Goal: Task Accomplishment & Management: Complete application form

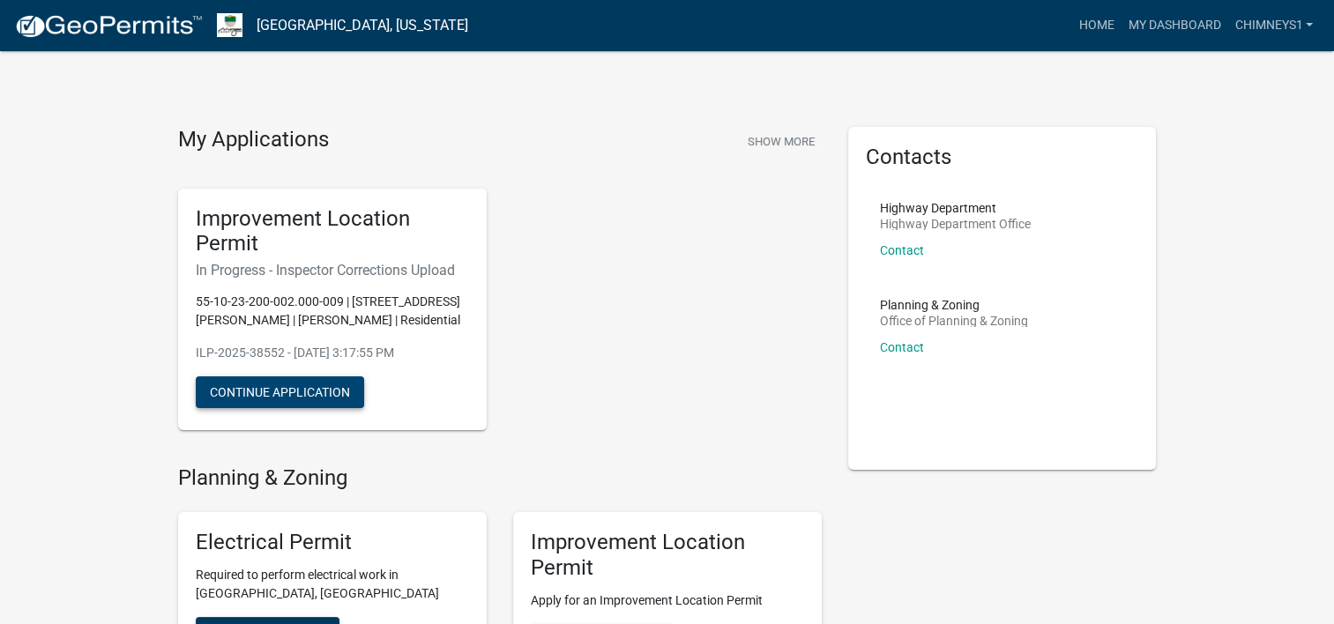
click at [357, 391] on button "Continue Application" at bounding box center [280, 392] width 168 height 32
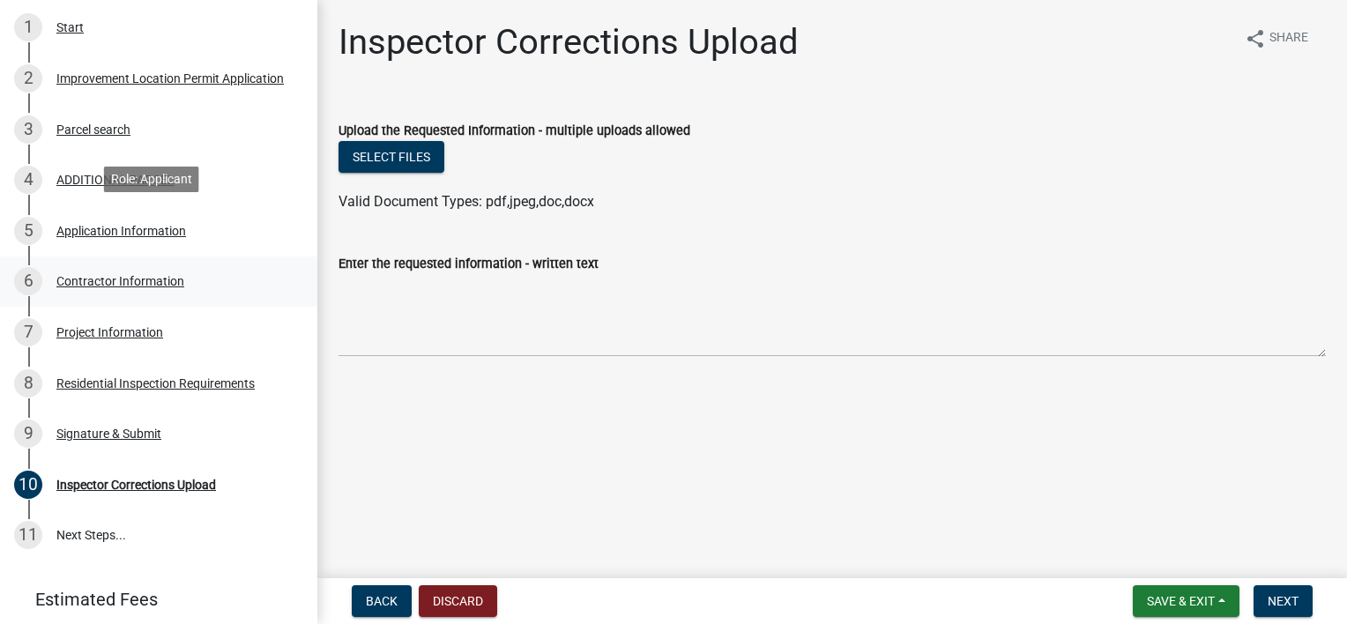
scroll to position [364, 0]
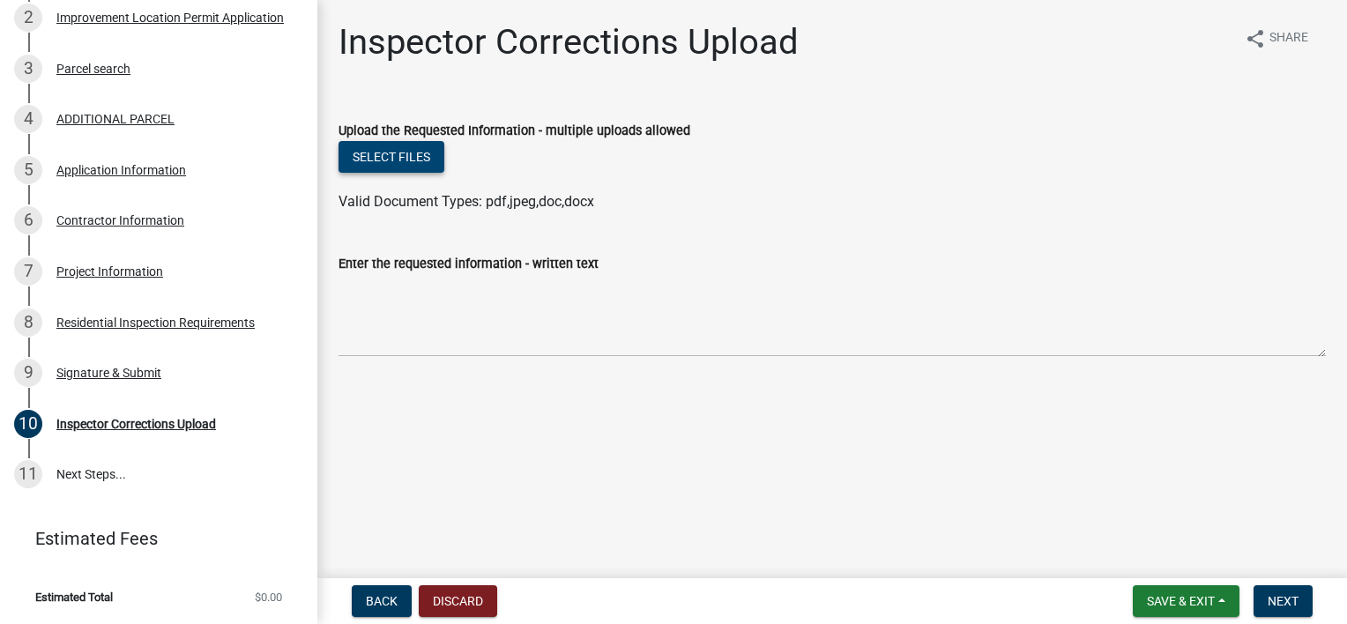
click at [398, 155] on button "Select files" at bounding box center [392, 157] width 106 height 32
click at [377, 153] on button "Select files" at bounding box center [392, 157] width 106 height 32
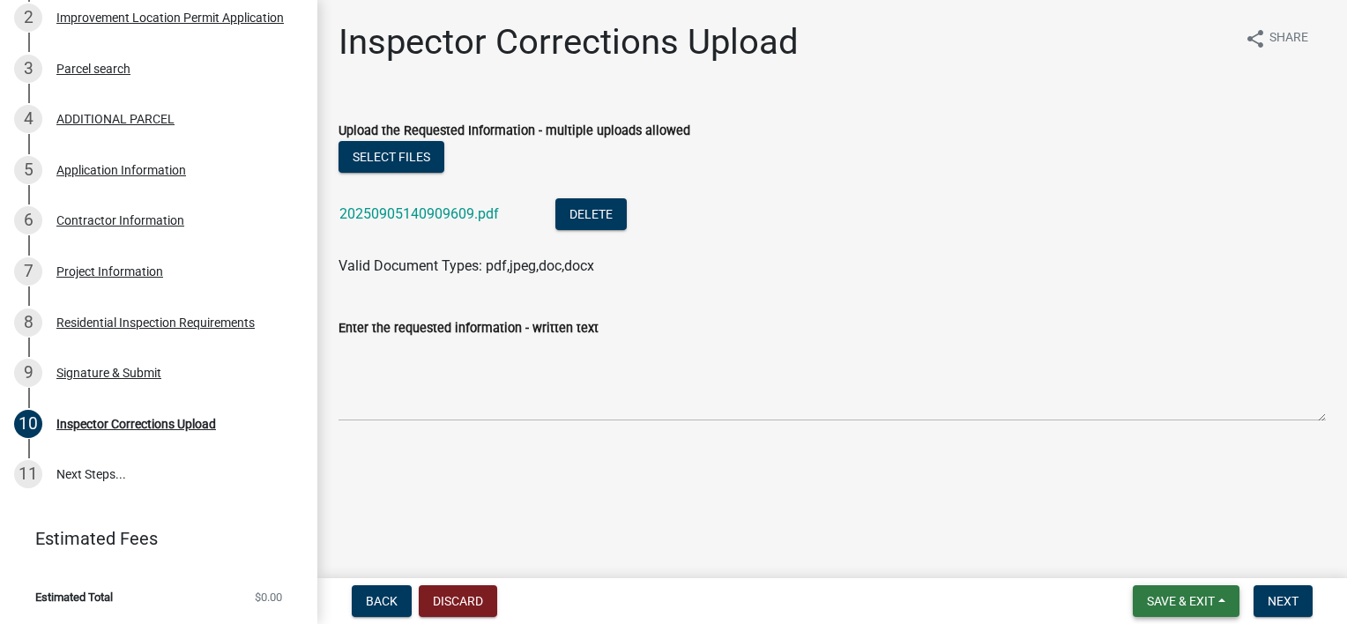
click at [1215, 600] on button "Save & Exit" at bounding box center [1186, 601] width 107 height 32
click at [1172, 548] on button "Save & Exit" at bounding box center [1169, 555] width 141 height 42
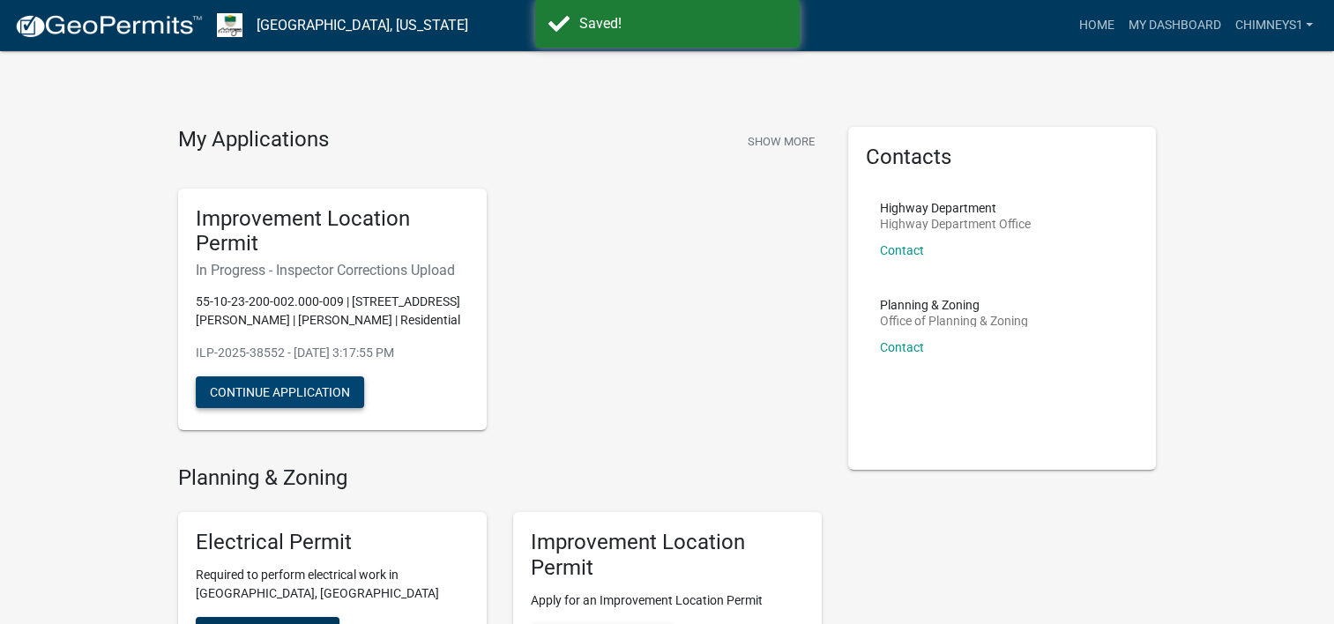
click at [316, 387] on button "Continue Application" at bounding box center [280, 392] width 168 height 32
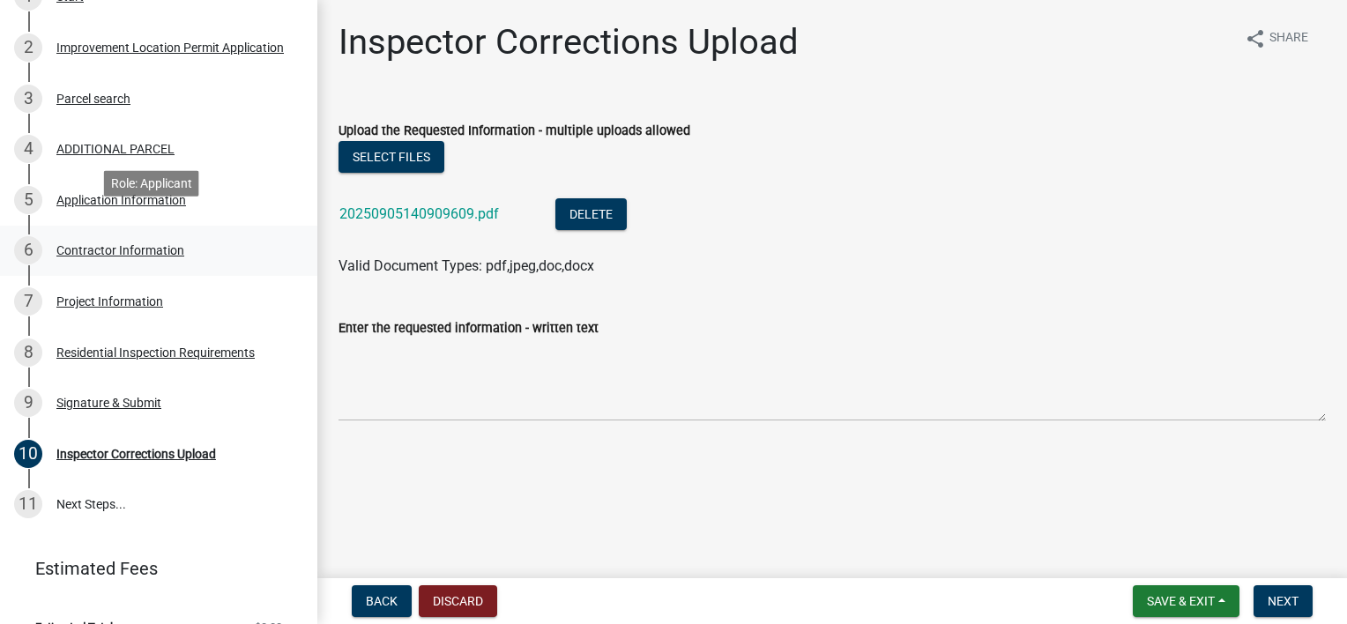
scroll to position [353, 0]
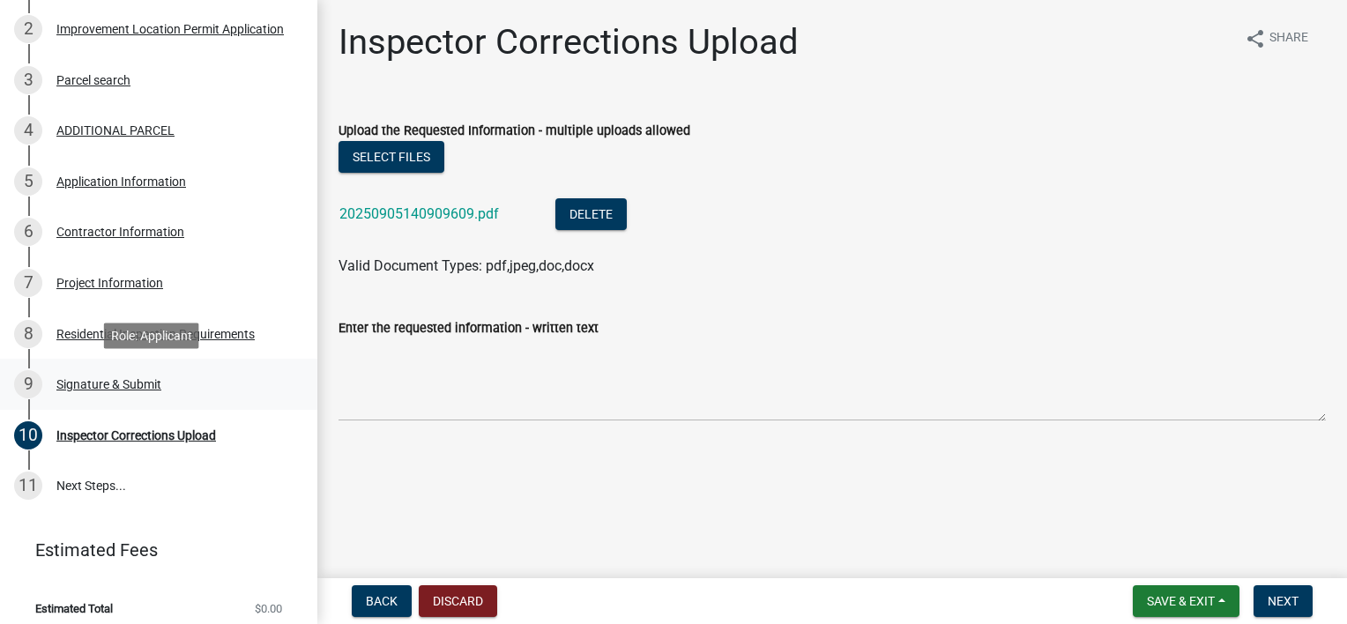
click at [91, 383] on div "Signature & Submit" at bounding box center [108, 384] width 105 height 12
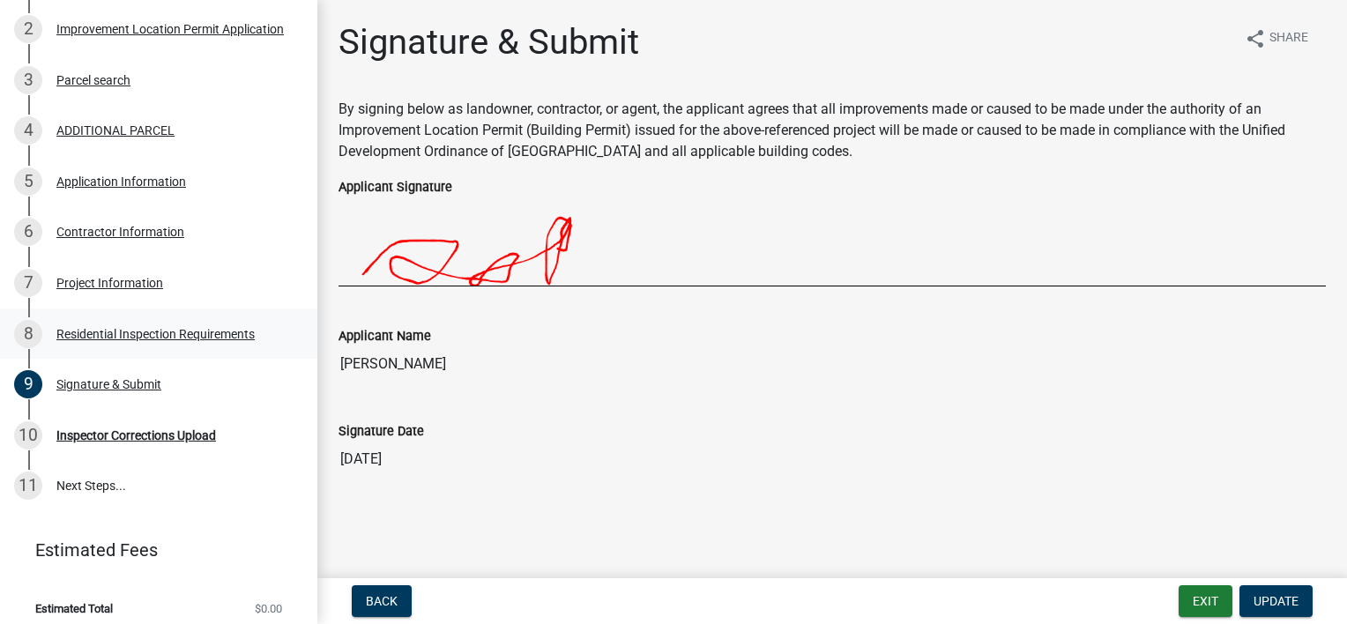
click at [137, 333] on div "Residential Inspection Requirements" at bounding box center [155, 334] width 198 height 12
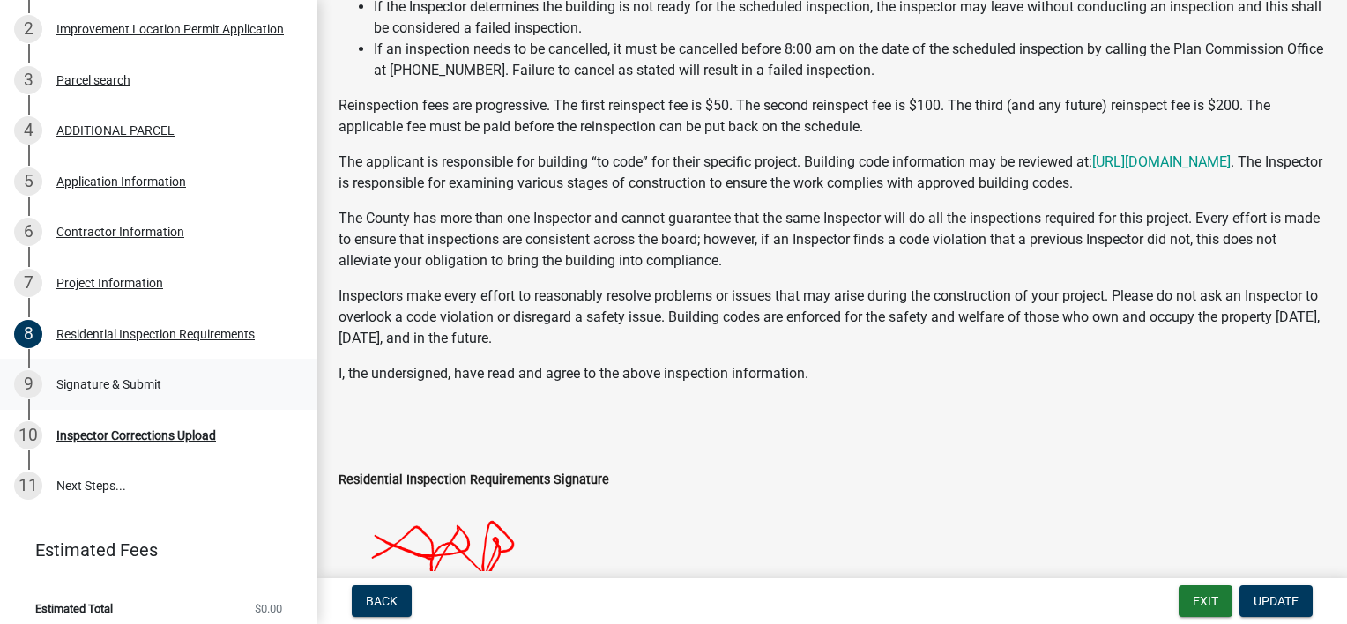
scroll to position [0, 0]
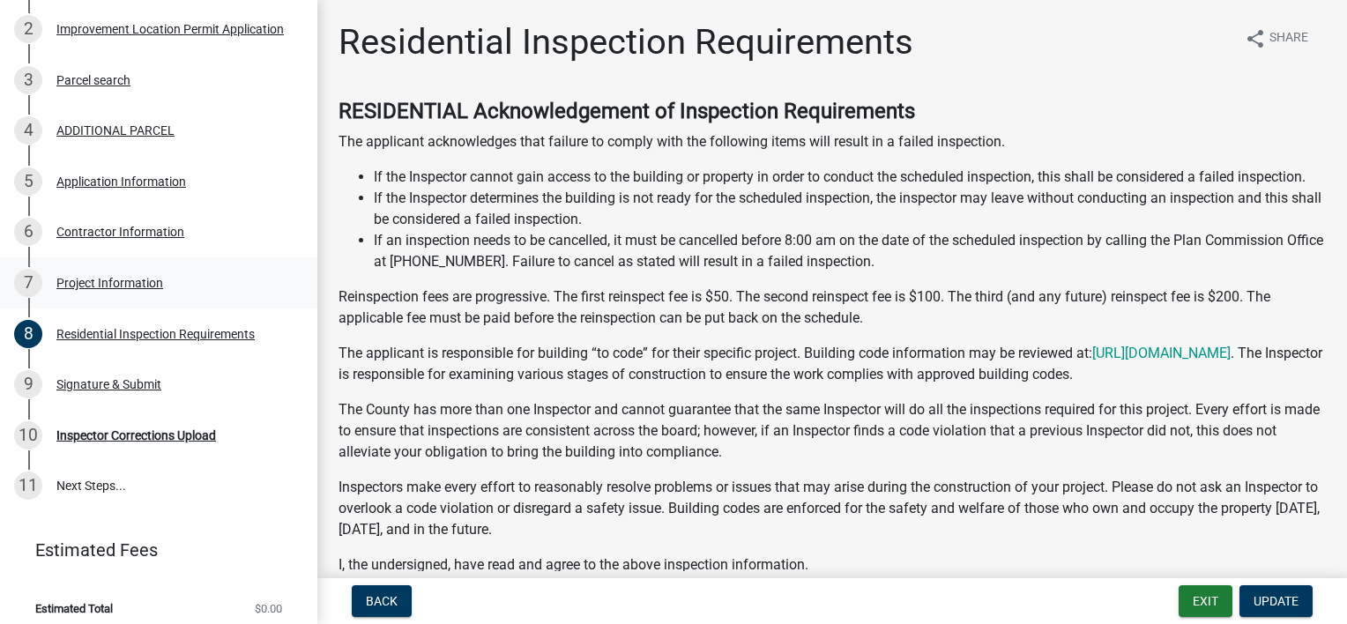
click at [117, 279] on div "Project Information" at bounding box center [109, 283] width 107 height 12
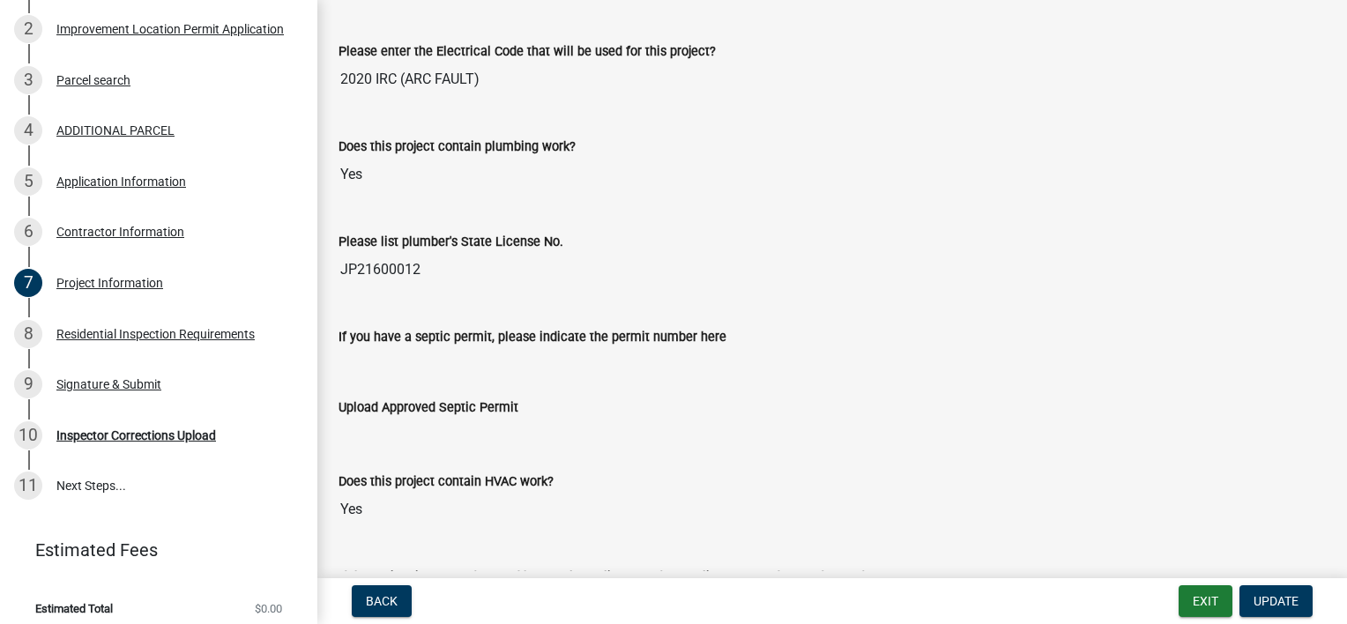
scroll to position [2557, 0]
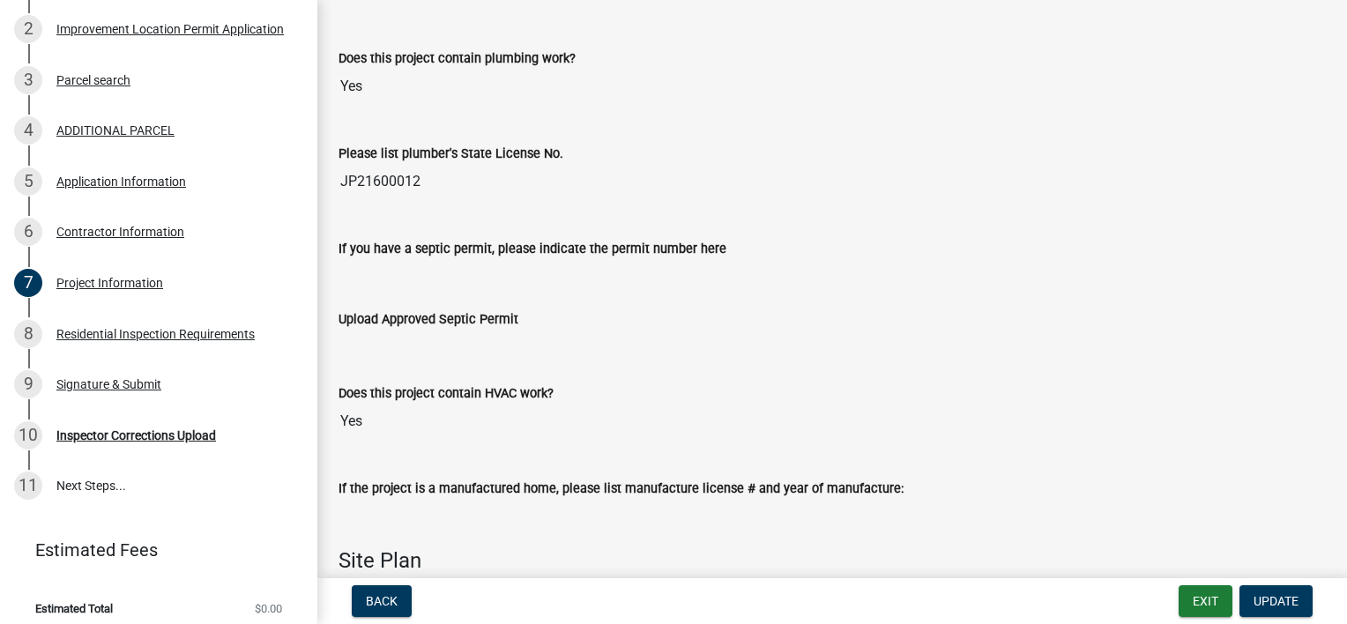
click at [374, 276] on input "If you have a septic permit, please indicate the permit number here" at bounding box center [832, 276] width 987 height 35
click at [364, 268] on input "If you have a septic permit, please indicate the permit number here" at bounding box center [832, 276] width 987 height 35
click at [367, 272] on input "If you have a septic permit, please indicate the permit number here" at bounding box center [832, 276] width 987 height 35
click at [340, 263] on input "If you have a septic permit, please indicate the permit number here" at bounding box center [832, 276] width 987 height 35
click at [343, 264] on input "If you have a septic permit, please indicate the permit number here" at bounding box center [832, 276] width 987 height 35
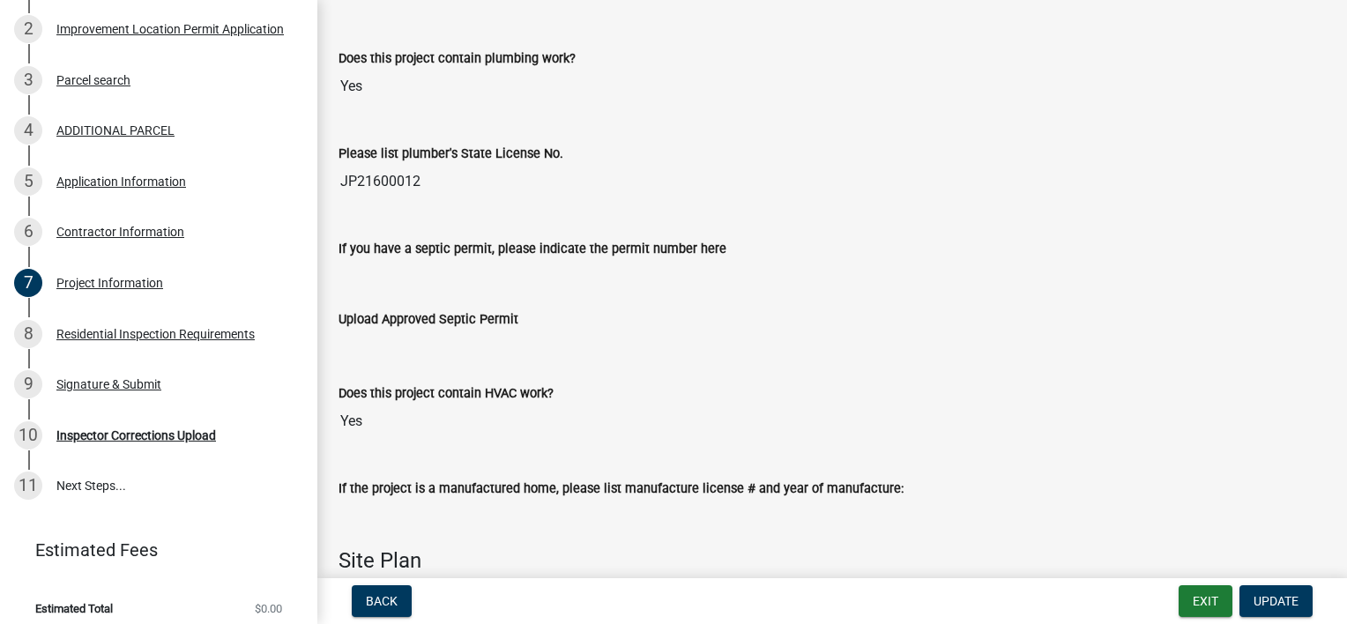
click at [354, 270] on input "If you have a septic permit, please indicate the permit number here" at bounding box center [832, 276] width 987 height 35
drag, startPoint x: 364, startPoint y: 269, endPoint x: 348, endPoint y: 265, distance: 16.5
click at [348, 264] on input "If you have a septic permit, please indicate the permit number here" at bounding box center [832, 276] width 987 height 35
drag, startPoint x: 354, startPoint y: 265, endPoint x: 366, endPoint y: 266, distance: 12.5
click at [355, 265] on input "If you have a septic permit, please indicate the permit number here" at bounding box center [832, 276] width 987 height 35
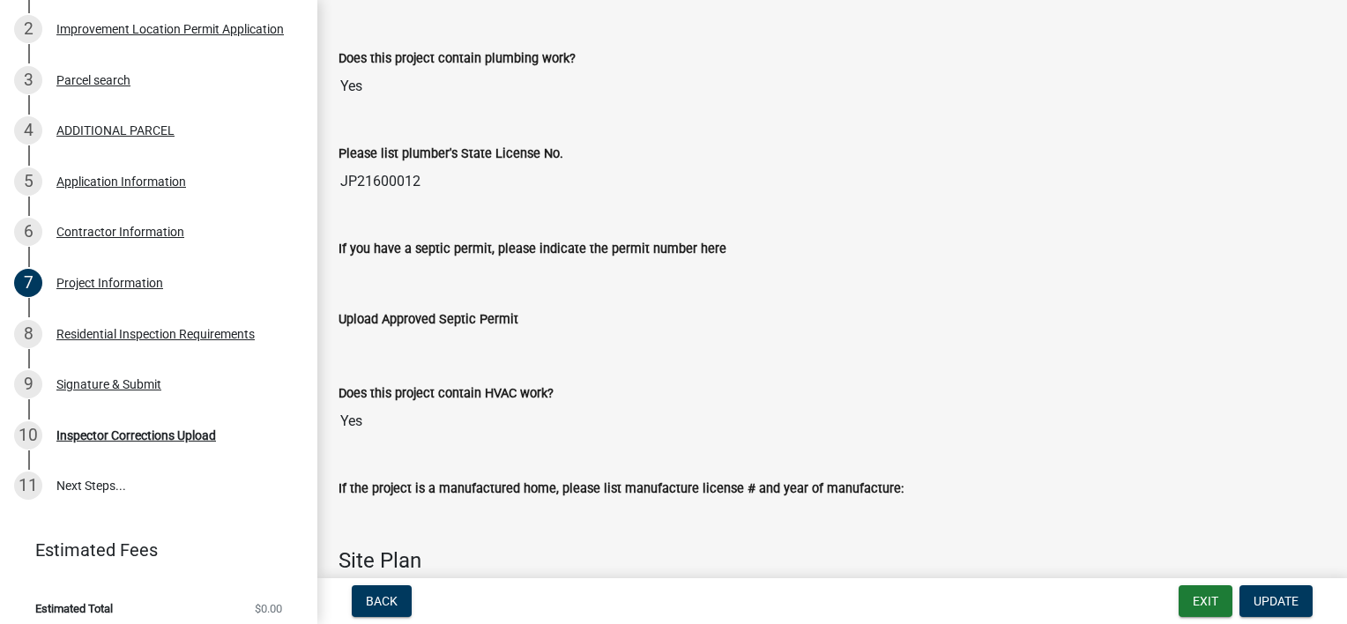
click at [398, 267] on input "If you have a septic permit, please indicate the permit number here" at bounding box center [832, 276] width 987 height 35
click at [700, 262] on input "If you have a septic permit, please indicate the permit number here" at bounding box center [832, 276] width 987 height 35
click at [680, 265] on input "If you have a septic permit, please indicate the permit number here" at bounding box center [832, 276] width 987 height 35
click at [562, 175] on input "JP21600012" at bounding box center [832, 181] width 987 height 35
click at [423, 167] on input "JP21600012" at bounding box center [832, 181] width 987 height 35
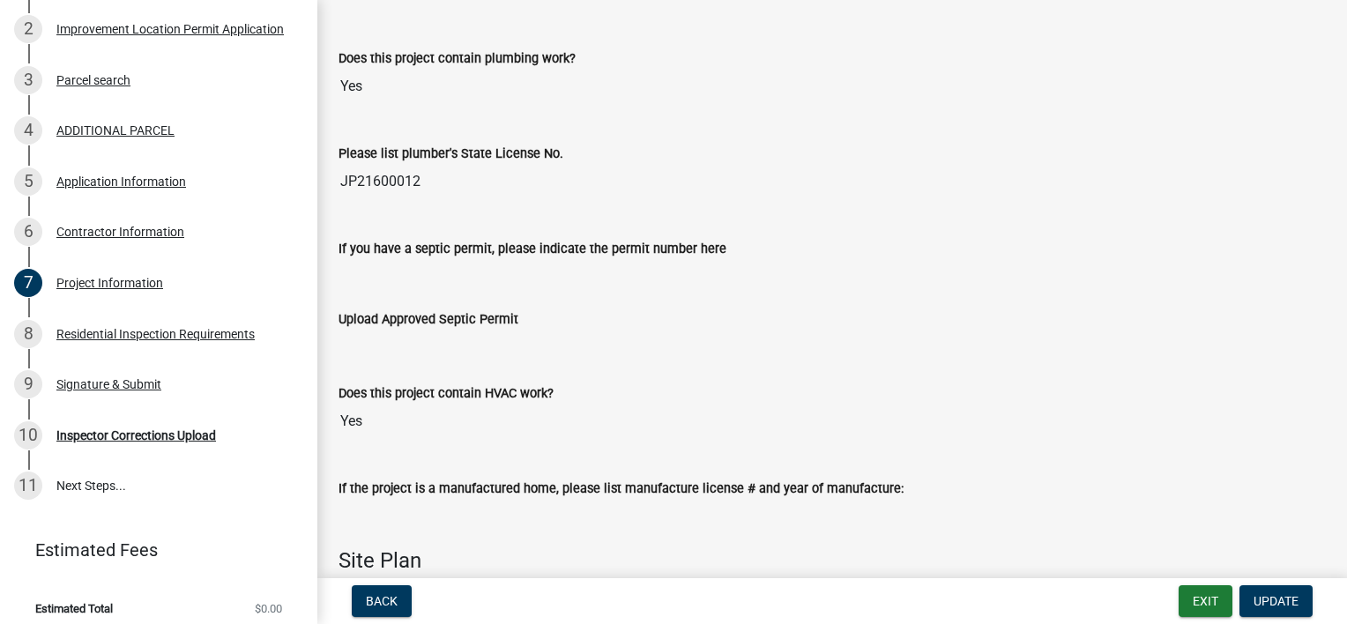
click at [424, 181] on input "JP21600012" at bounding box center [832, 181] width 987 height 35
click at [407, 262] on input "If you have a septic permit, please indicate the permit number here" at bounding box center [832, 276] width 987 height 35
click at [402, 269] on input "If you have a septic permit, please indicate the permit number here" at bounding box center [832, 276] width 987 height 35
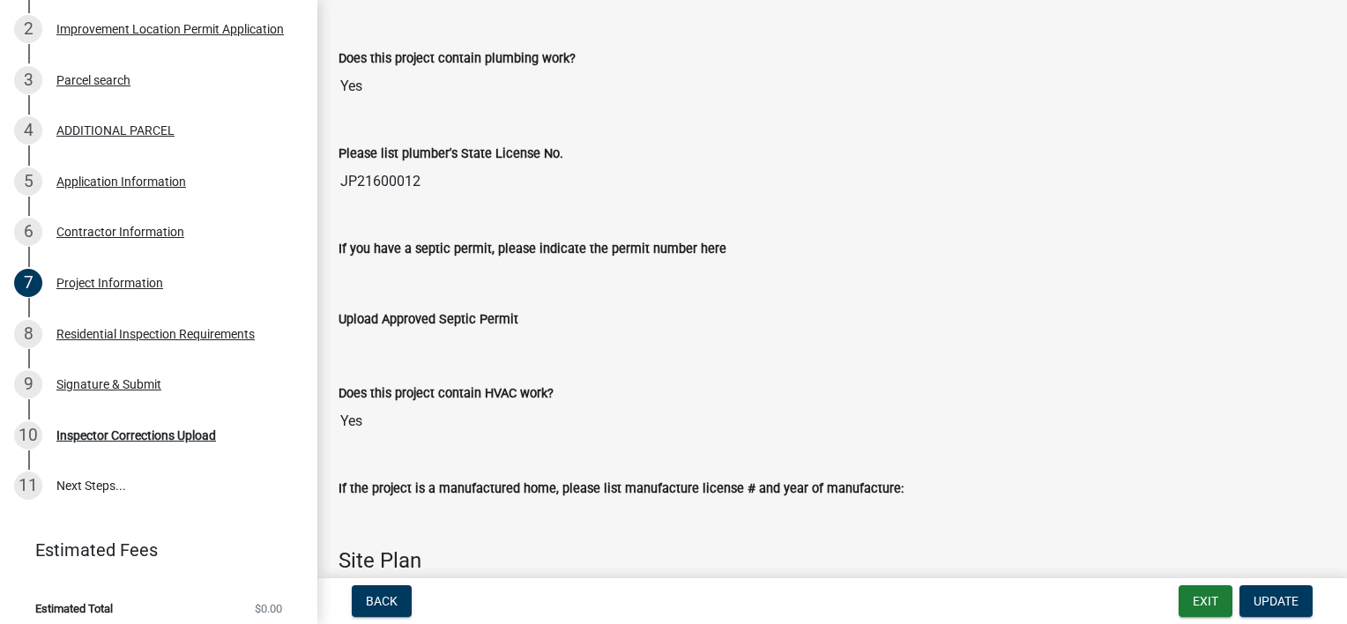
click at [367, 338] on div "Upload Approved Septic Permit" at bounding box center [832, 333] width 1014 height 49
click at [370, 330] on ul at bounding box center [832, 337] width 987 height 14
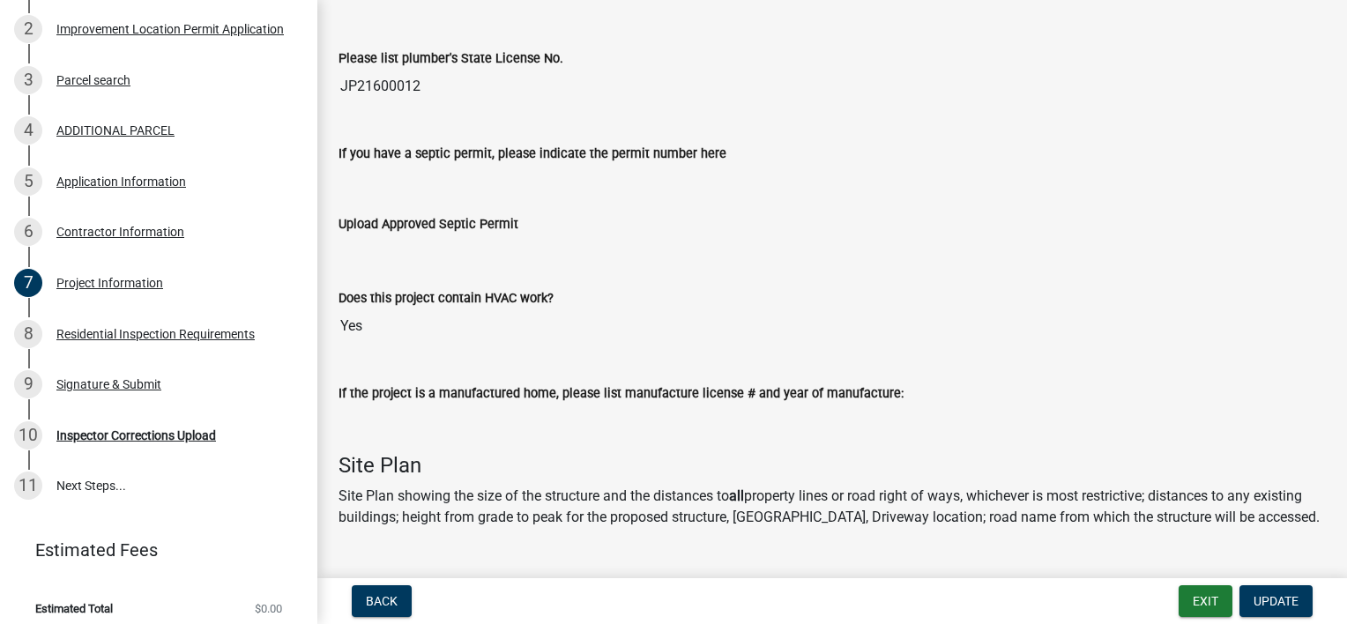
scroll to position [2534, 0]
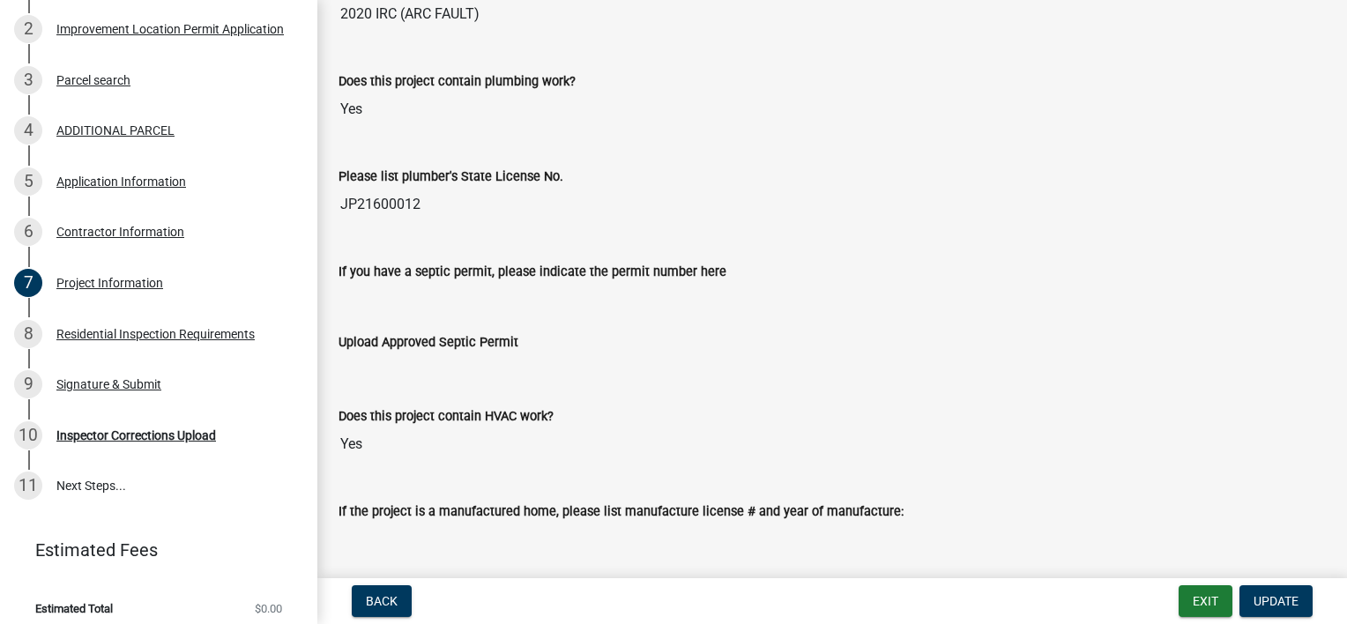
drag, startPoint x: 369, startPoint y: 293, endPoint x: 701, endPoint y: 302, distance: 332.5
click at [700, 302] on input "If you have a septic permit, please indicate the permit number here" at bounding box center [832, 299] width 987 height 35
click at [701, 302] on input "If you have a septic permit, please indicate the permit number here" at bounding box center [832, 299] width 987 height 35
click at [391, 300] on input "If you have a septic permit, please indicate the permit number here" at bounding box center [832, 299] width 987 height 35
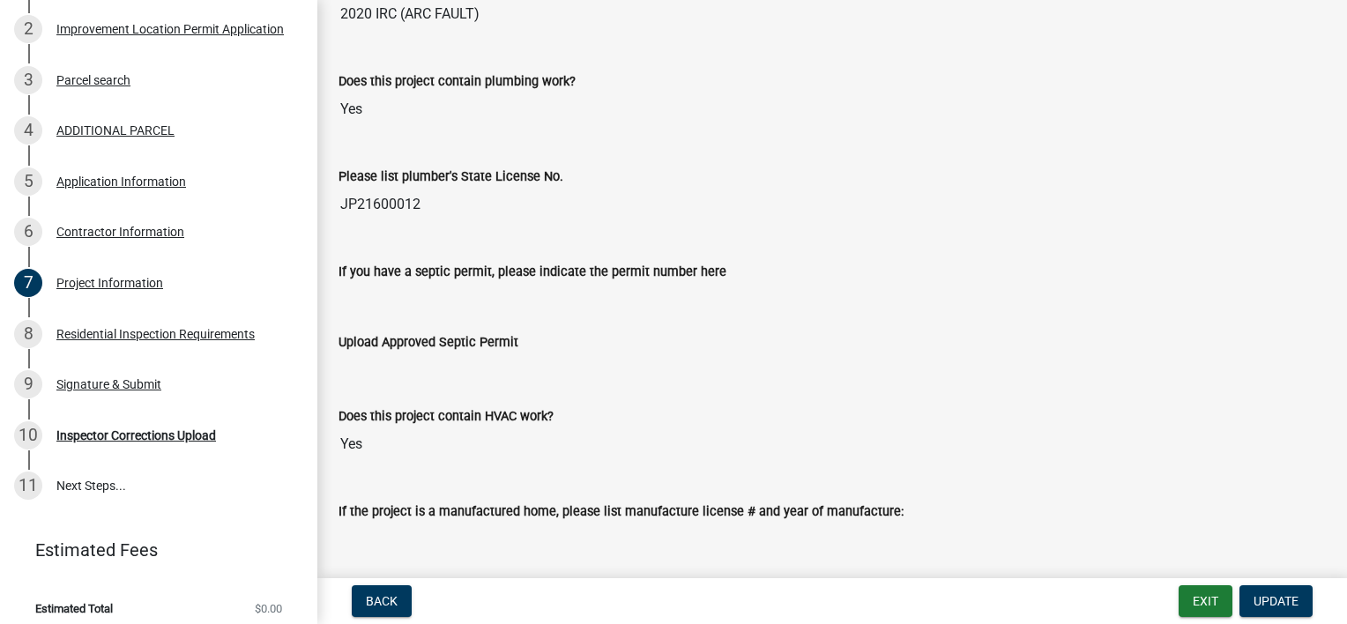
click at [376, 290] on input "If you have a septic permit, please indicate the permit number here" at bounding box center [832, 299] width 987 height 35
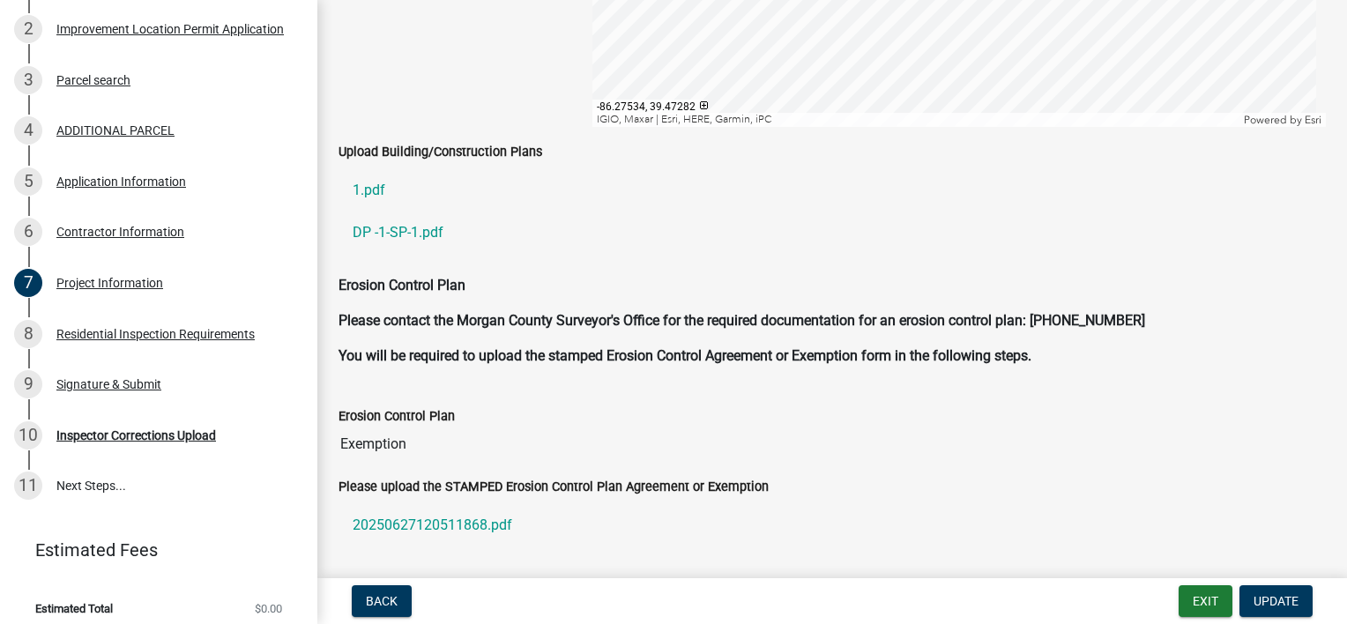
scroll to position [3857, 0]
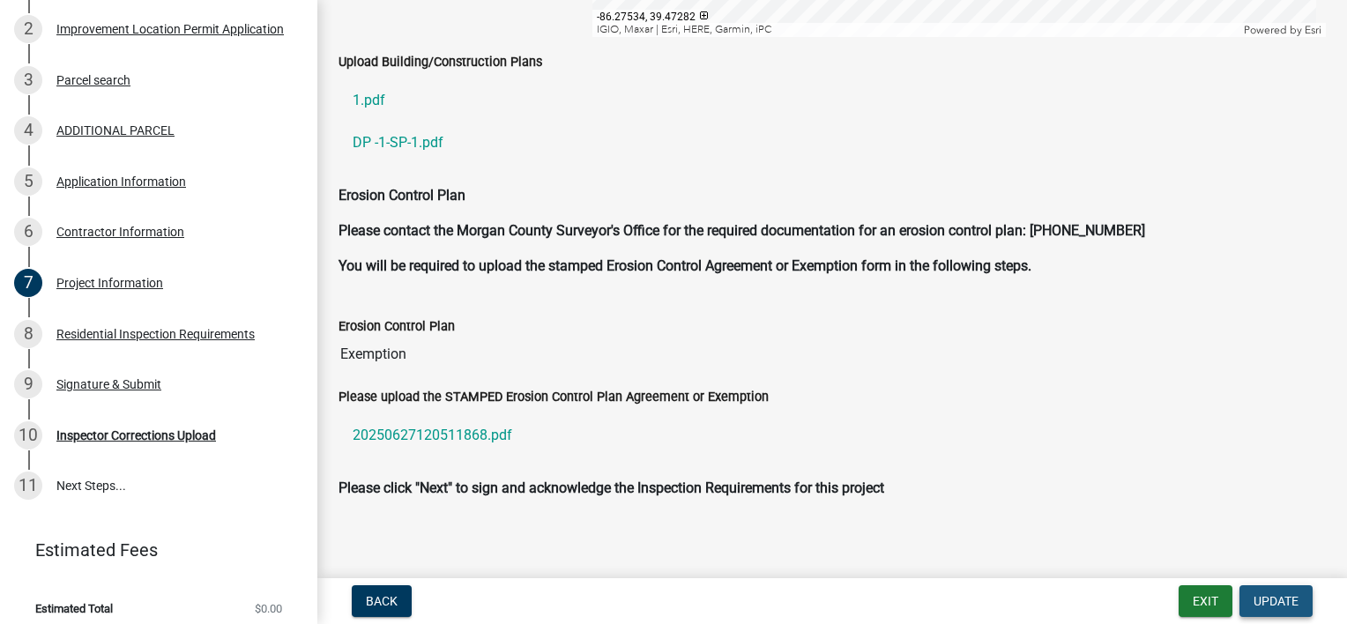
click at [1278, 595] on span "Update" at bounding box center [1276, 601] width 45 height 14
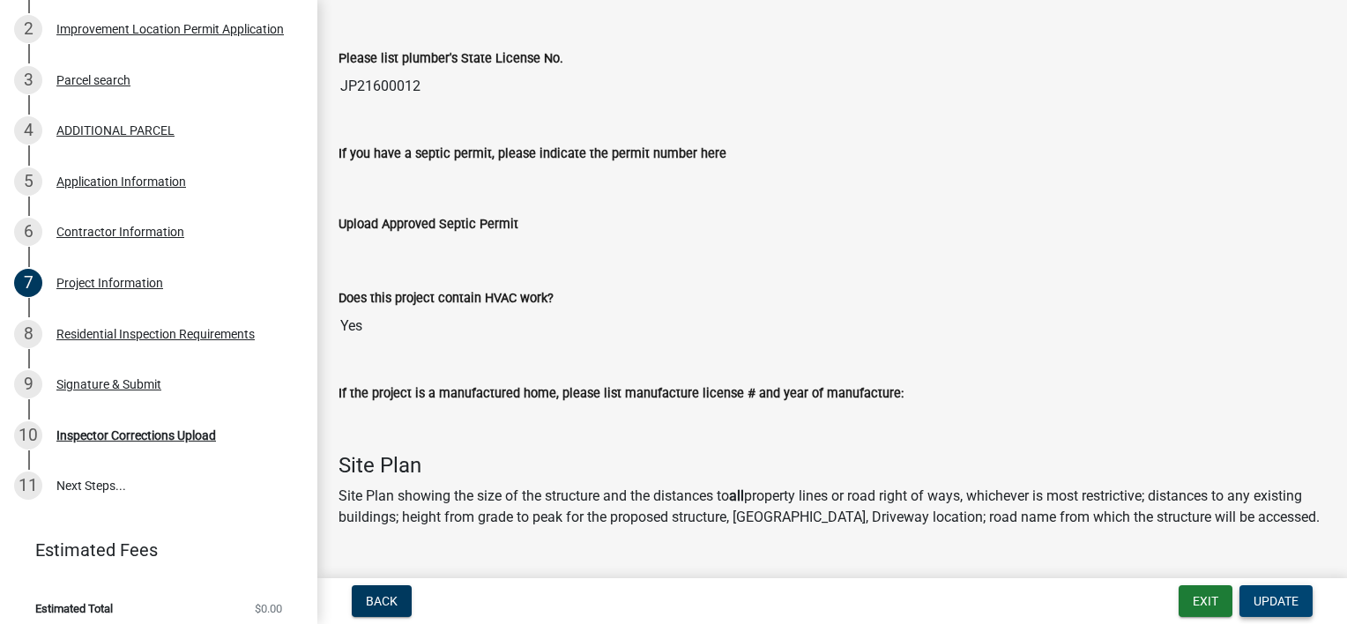
scroll to position [2622, 0]
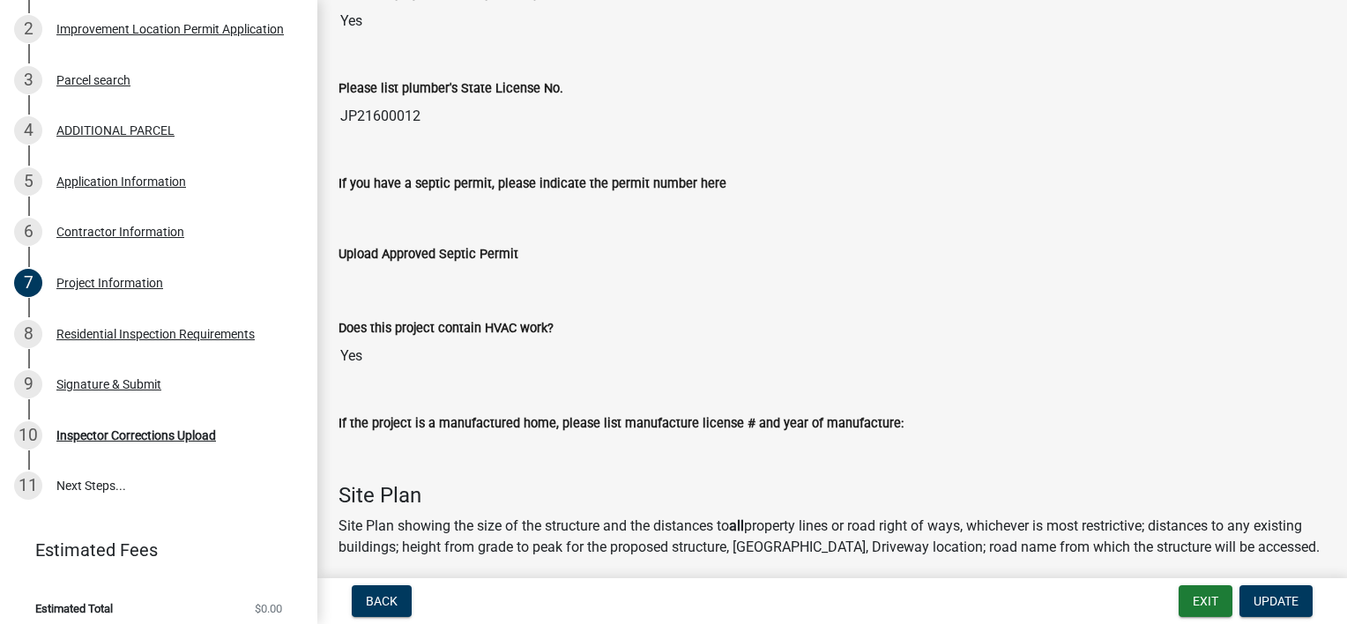
click at [376, 265] on ul at bounding box center [832, 272] width 987 height 14
click at [385, 217] on input "If you have a septic permit, please indicate the permit number here" at bounding box center [832, 211] width 987 height 35
click at [374, 251] on label "Upload Approved Septic Permit" at bounding box center [429, 255] width 180 height 12
click at [374, 265] on ul at bounding box center [832, 272] width 987 height 14
click at [413, 265] on ul at bounding box center [832, 272] width 987 height 14
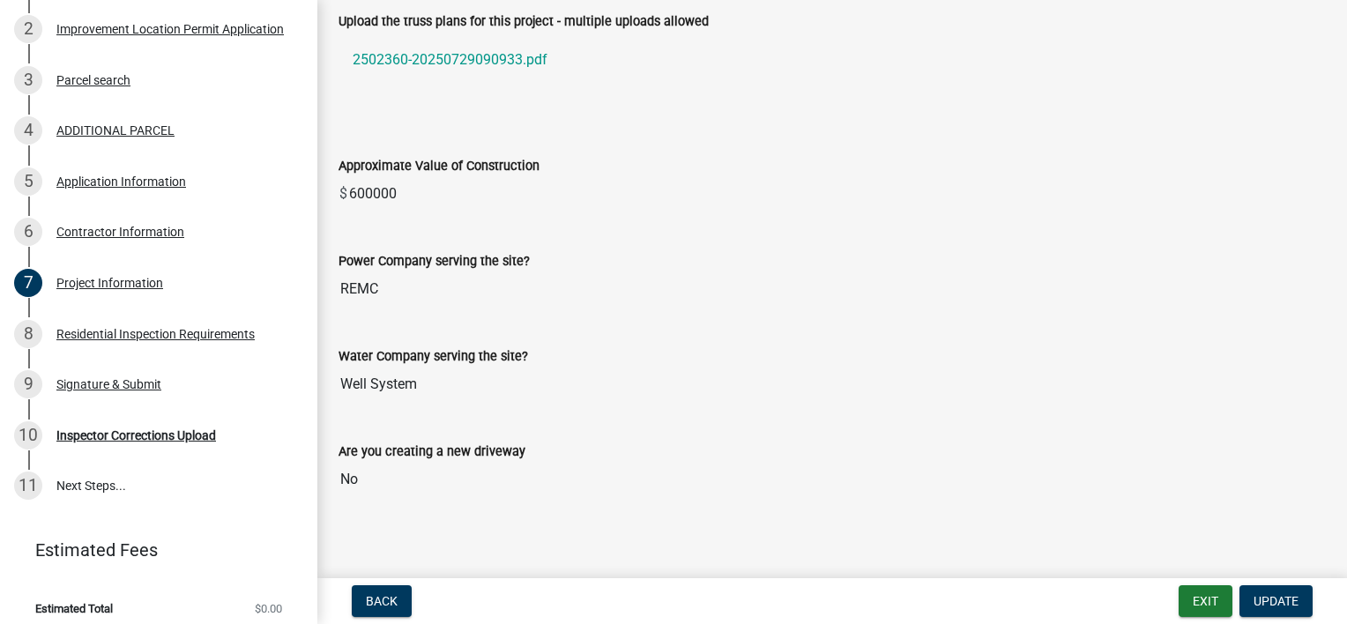
scroll to position [1476, 0]
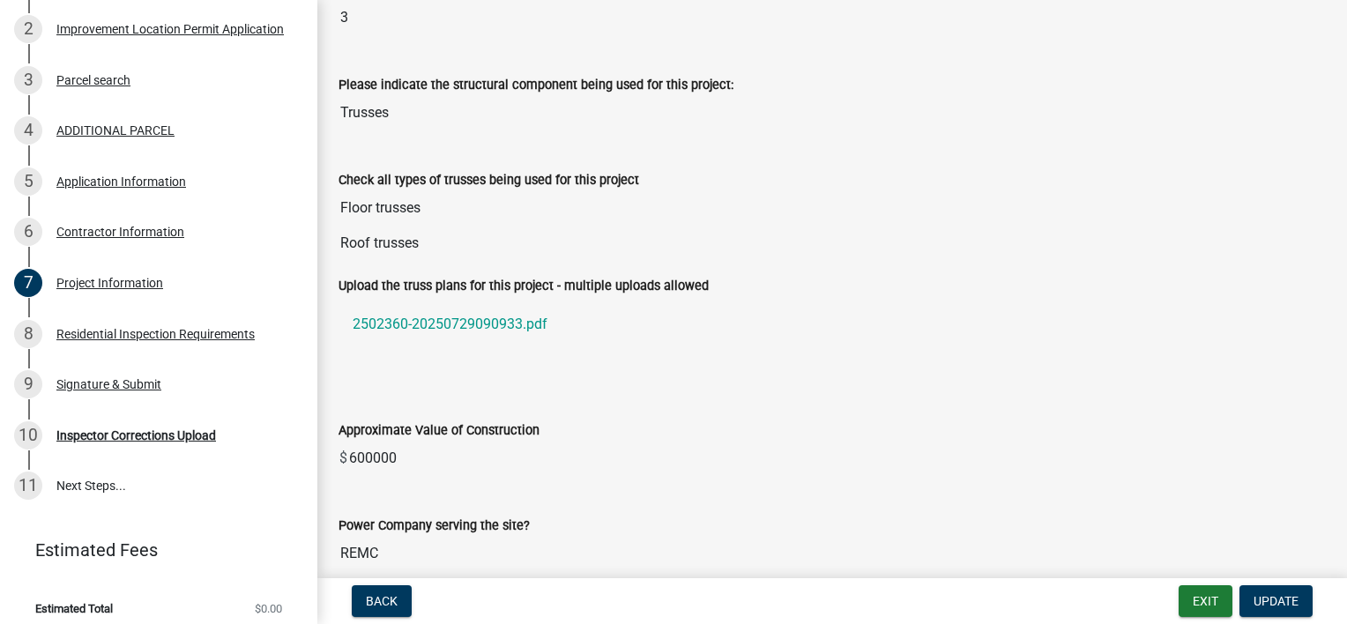
click at [420, 202] on input "Floor trusses" at bounding box center [832, 207] width 987 height 35
click at [420, 237] on input "Roof trusses" at bounding box center [832, 243] width 987 height 35
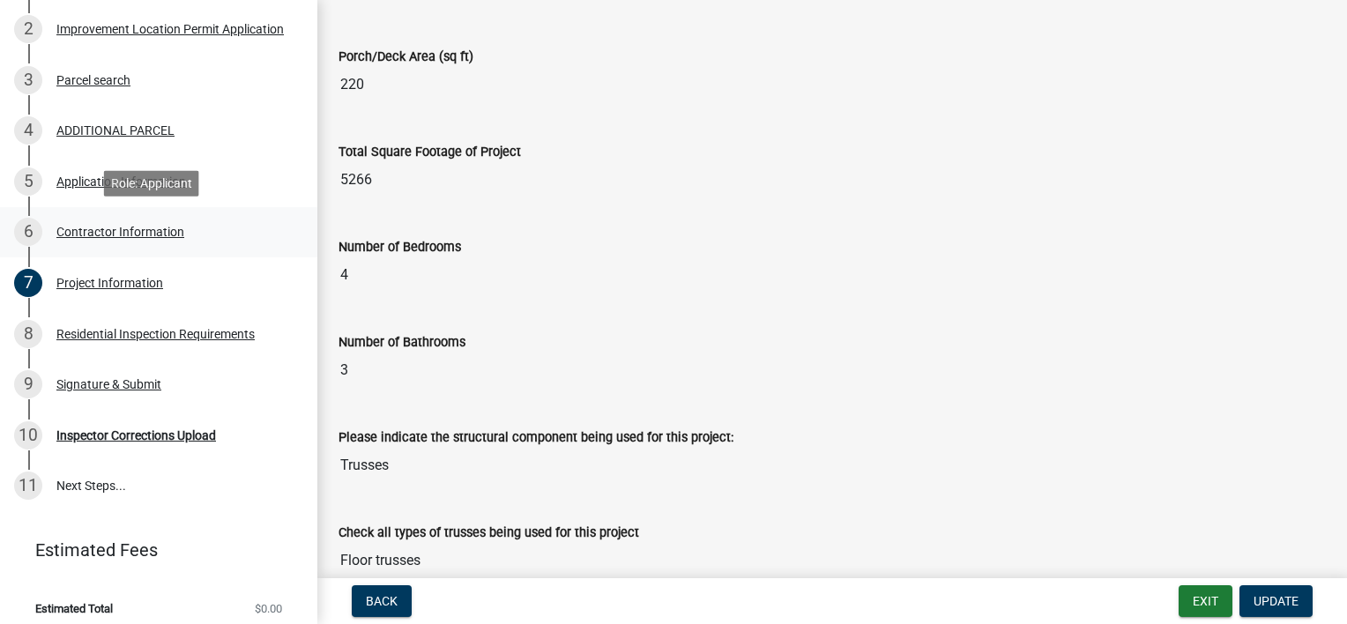
click at [123, 222] on div "6 Contractor Information" at bounding box center [151, 232] width 275 height 28
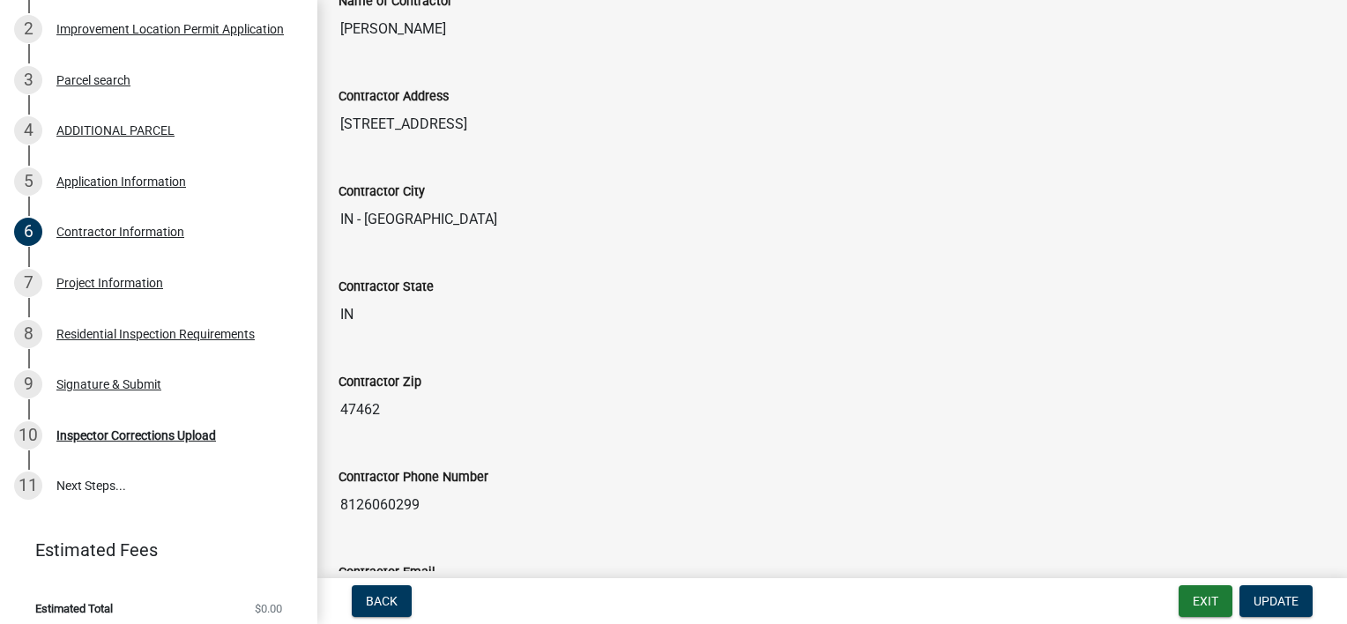
scroll to position [300, 0]
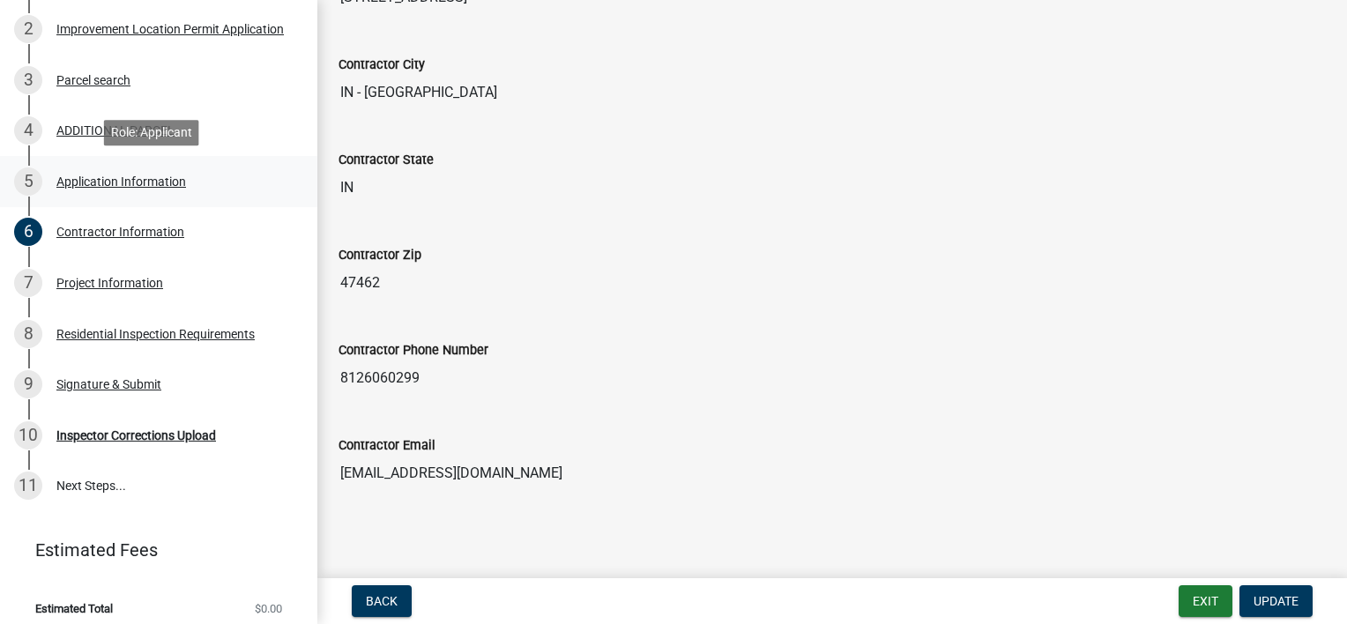
click at [61, 182] on div "Application Information" at bounding box center [121, 181] width 130 height 12
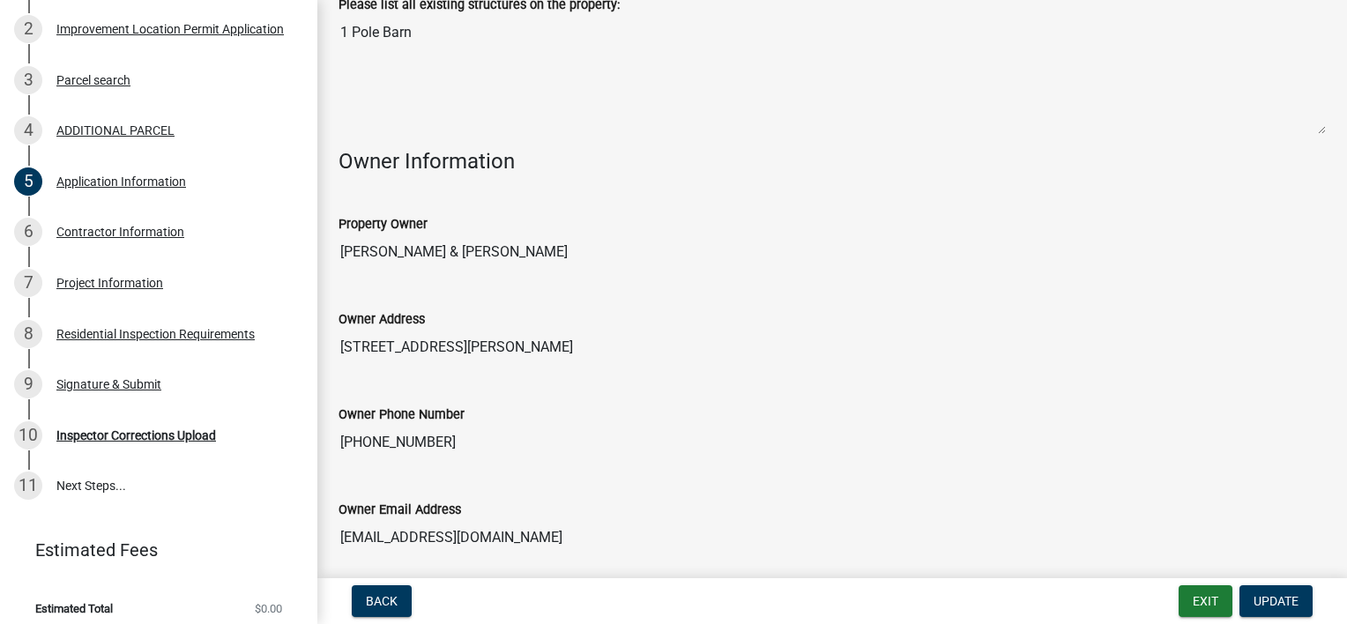
scroll to position [864, 0]
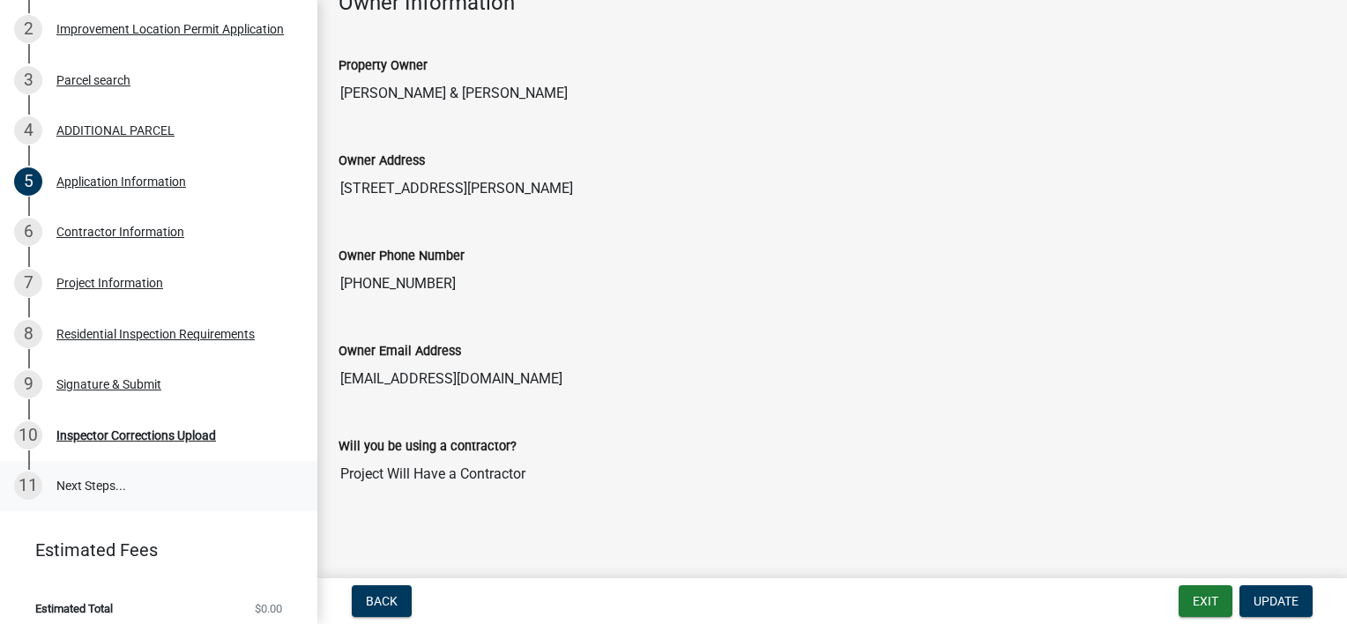
click at [88, 480] on link "11 Next Steps..." at bounding box center [158, 486] width 317 height 51
click at [129, 430] on div "Inspector Corrections Upload" at bounding box center [136, 435] width 160 height 12
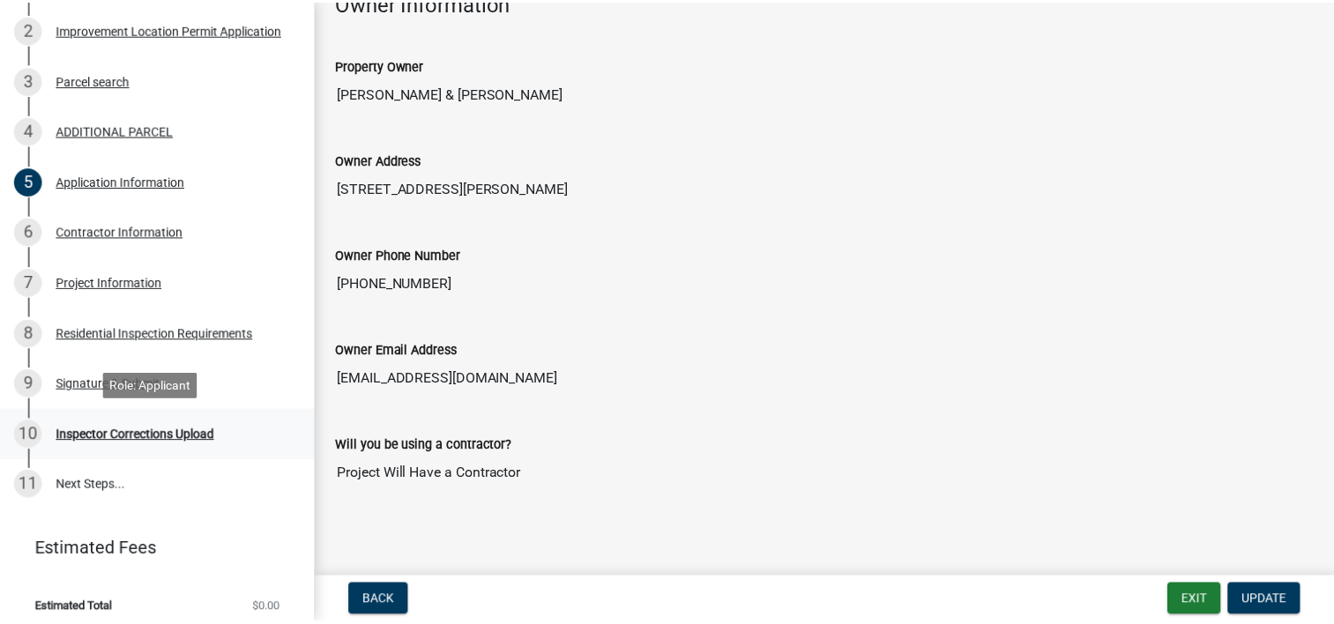
scroll to position [0, 0]
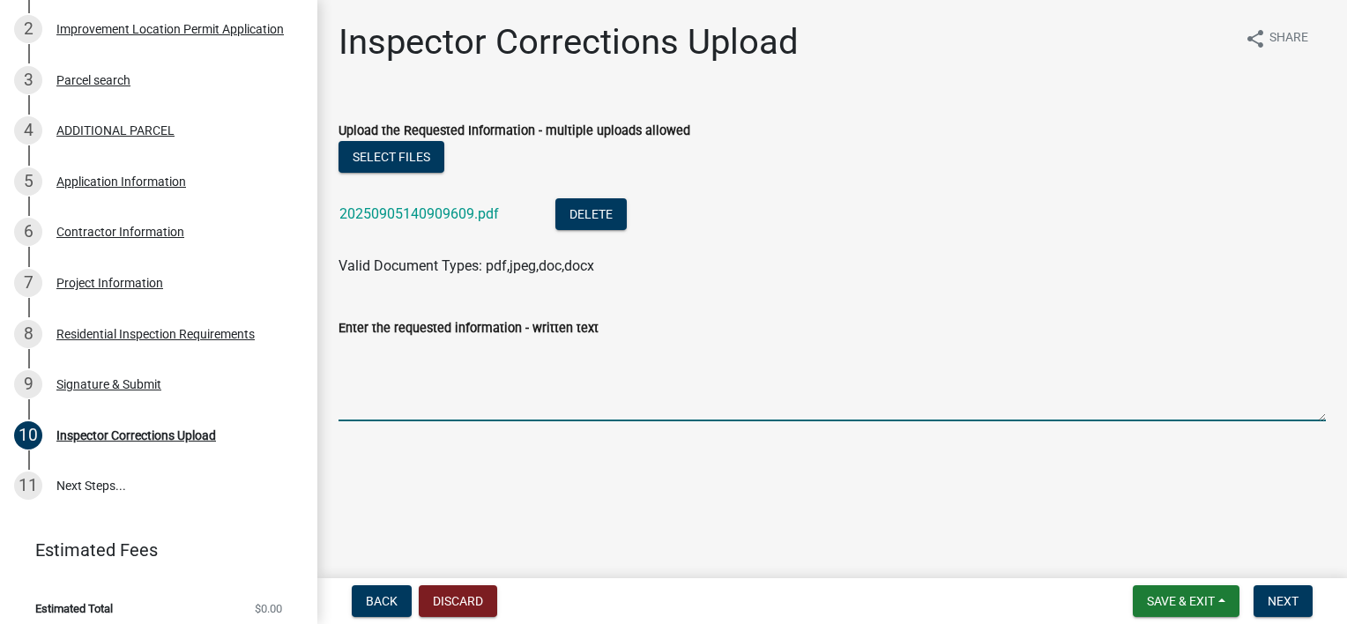
click at [347, 354] on textarea "Enter the requested information - written text" at bounding box center [832, 380] width 987 height 83
type textarea "Septic permit uploaded"
click at [1189, 607] on span "Save & Exit" at bounding box center [1181, 601] width 68 height 14
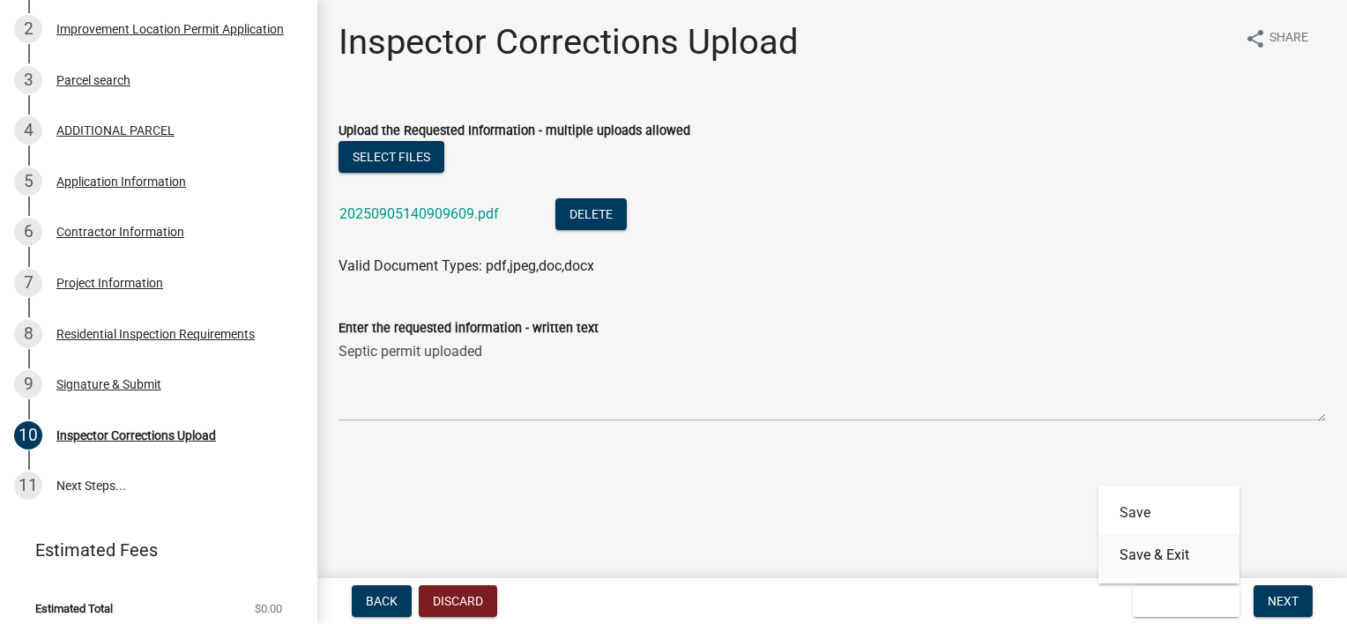
click at [1149, 556] on button "Save & Exit" at bounding box center [1169, 555] width 141 height 42
